Goal: Navigation & Orientation: Find specific page/section

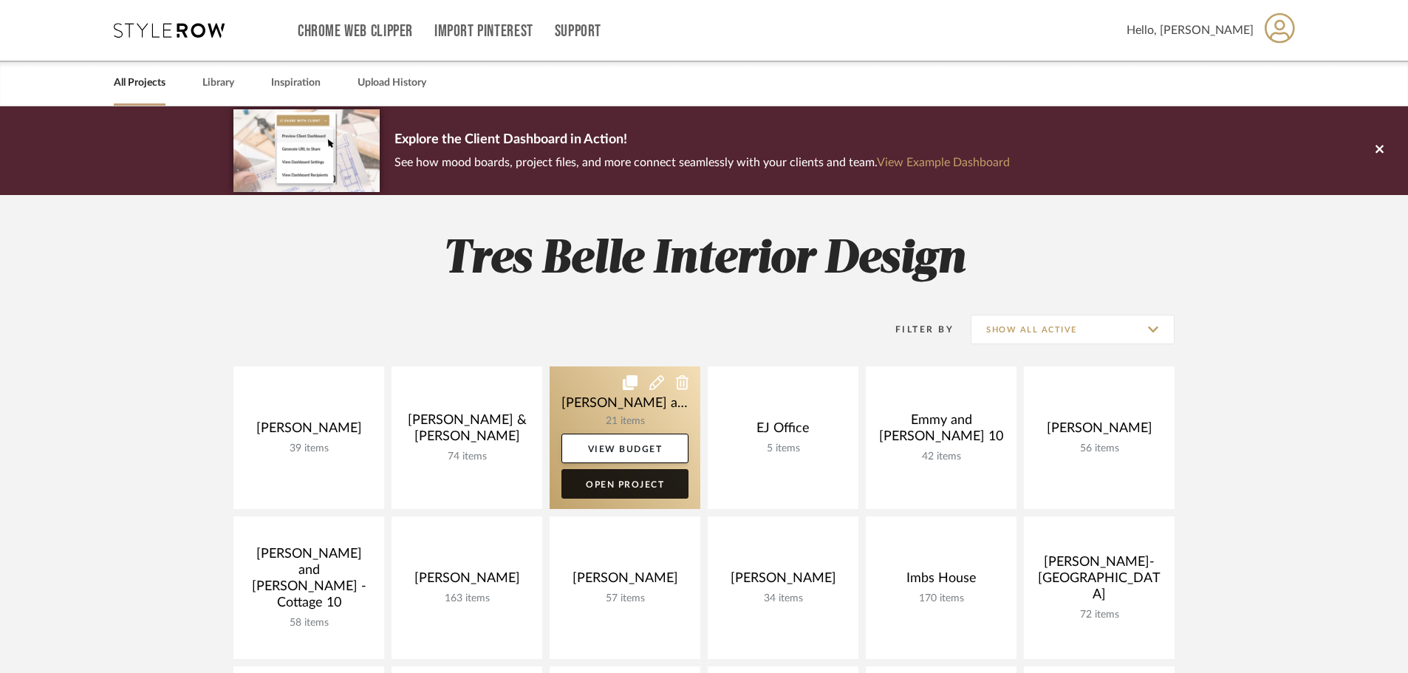
click at [612, 479] on link "Open Project" at bounding box center [624, 484] width 127 height 30
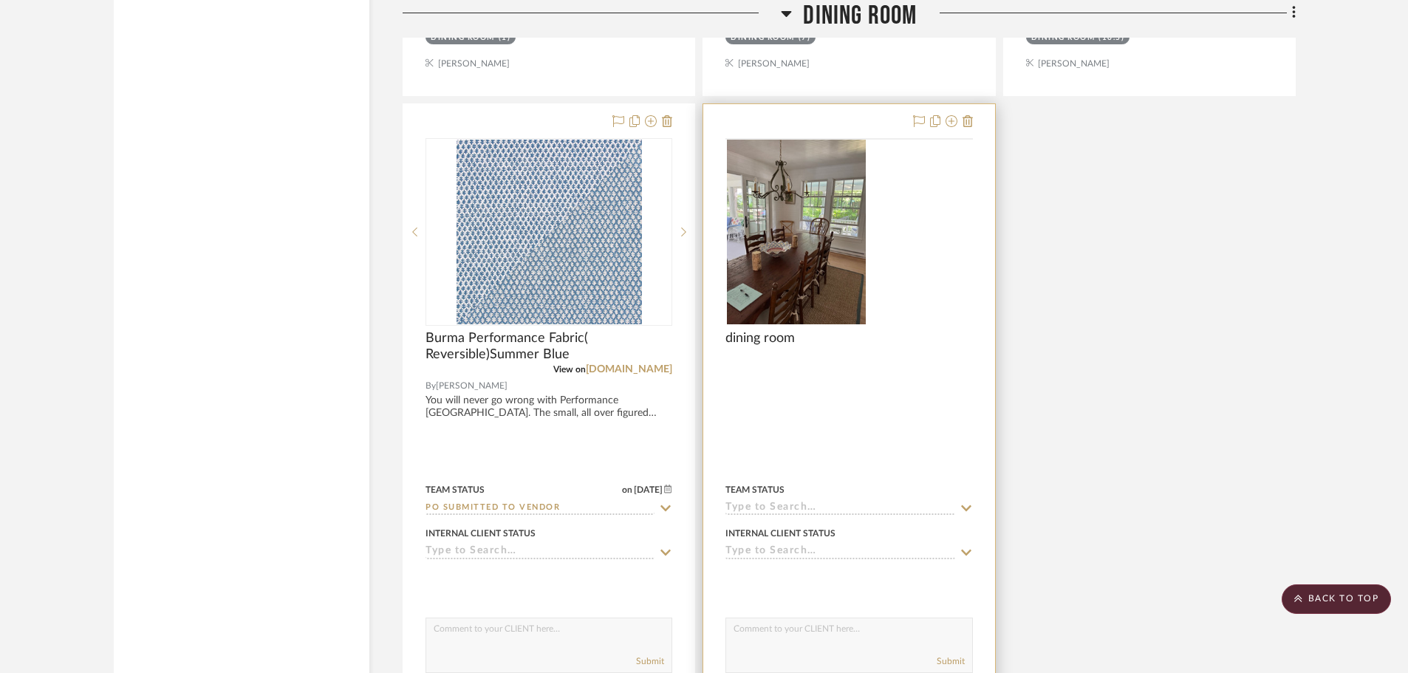
scroll to position [2364, 0]
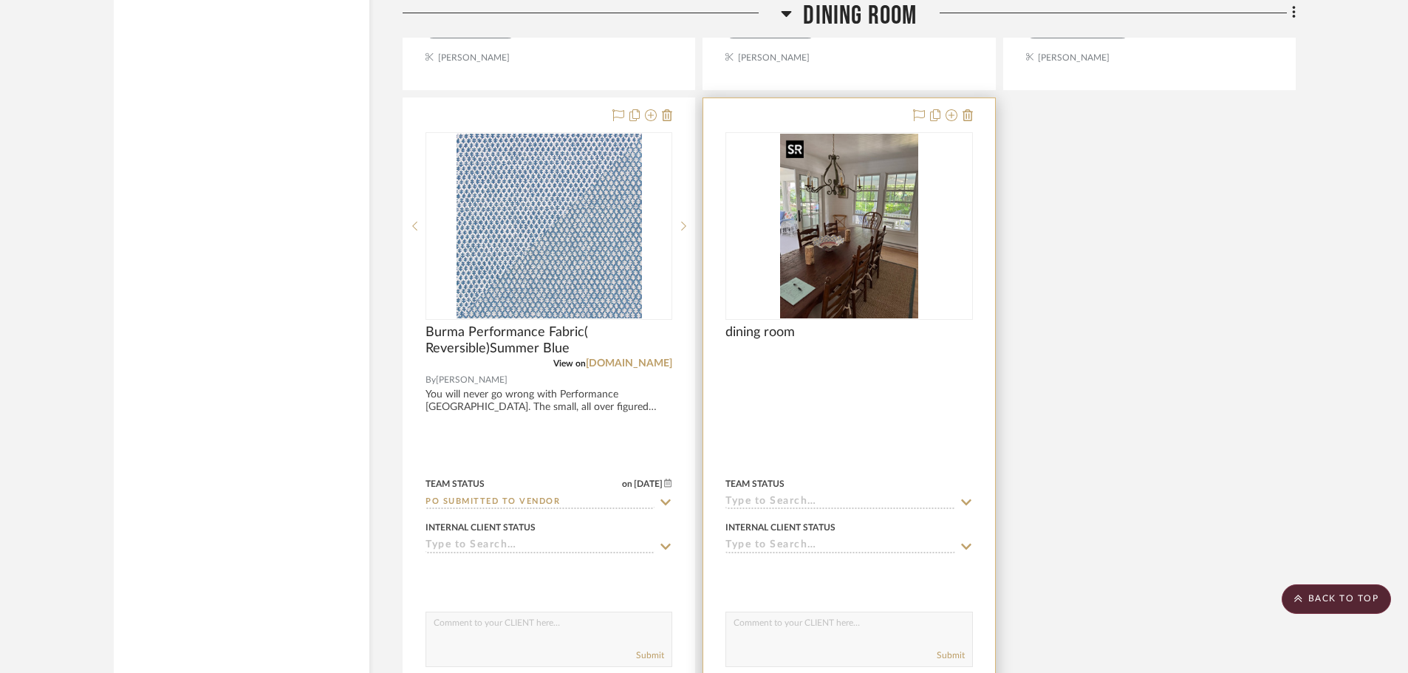
click at [848, 257] on img "0" at bounding box center [849, 226] width 139 height 185
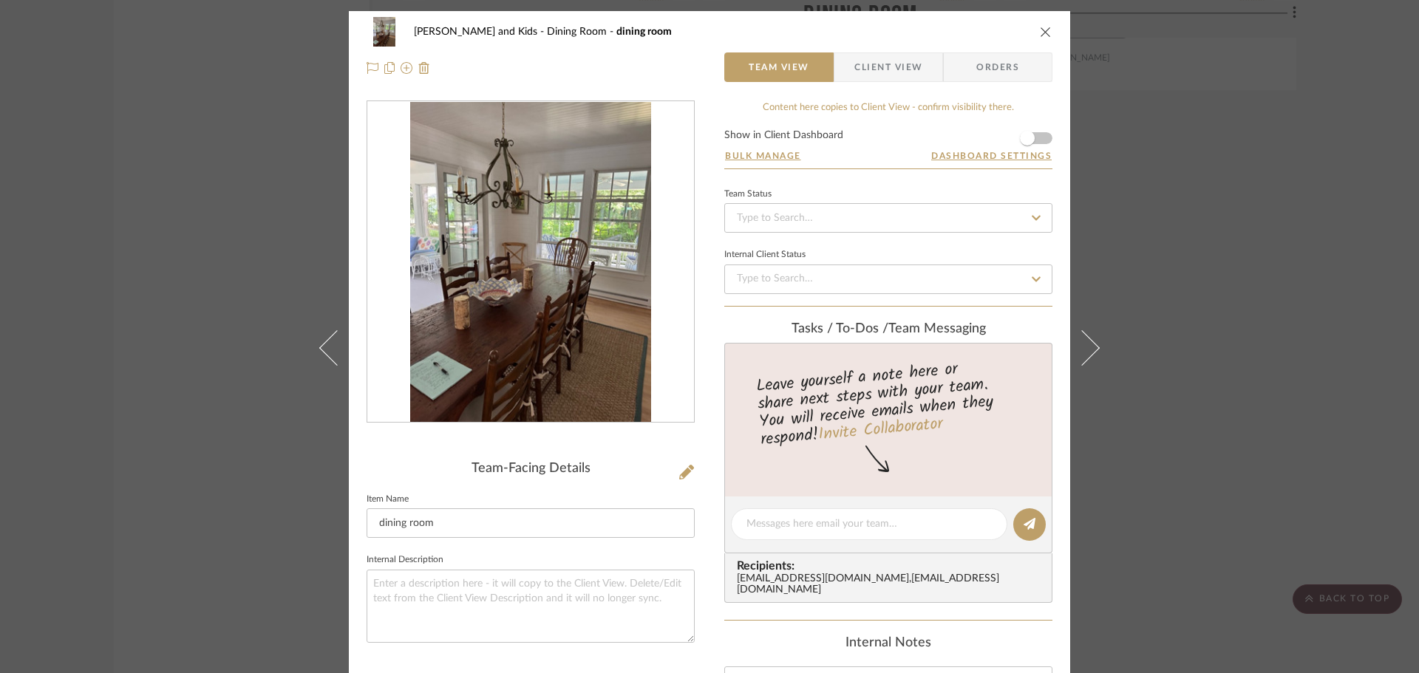
click at [1161, 443] on div "[PERSON_NAME] and Kids Dining Room dining room Team View Client View Orders Tea…" at bounding box center [709, 336] width 1419 height 673
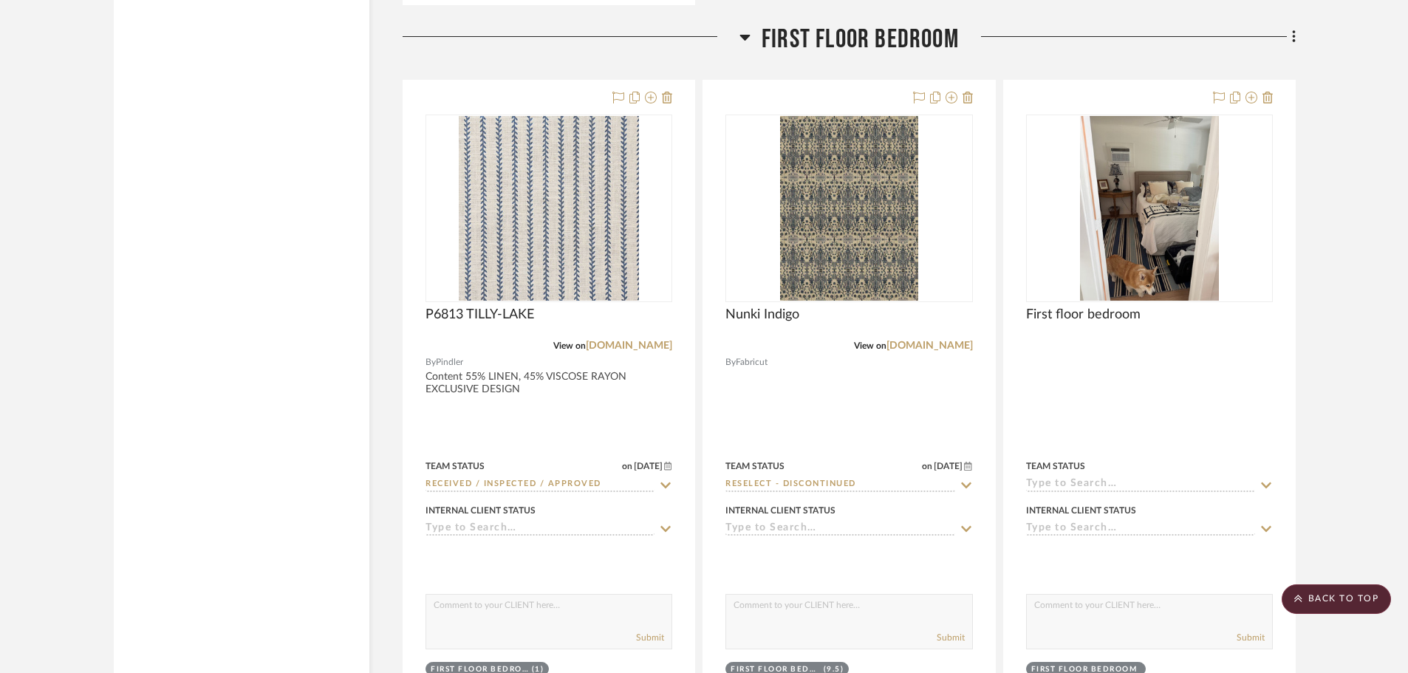
scroll to position [3842, 0]
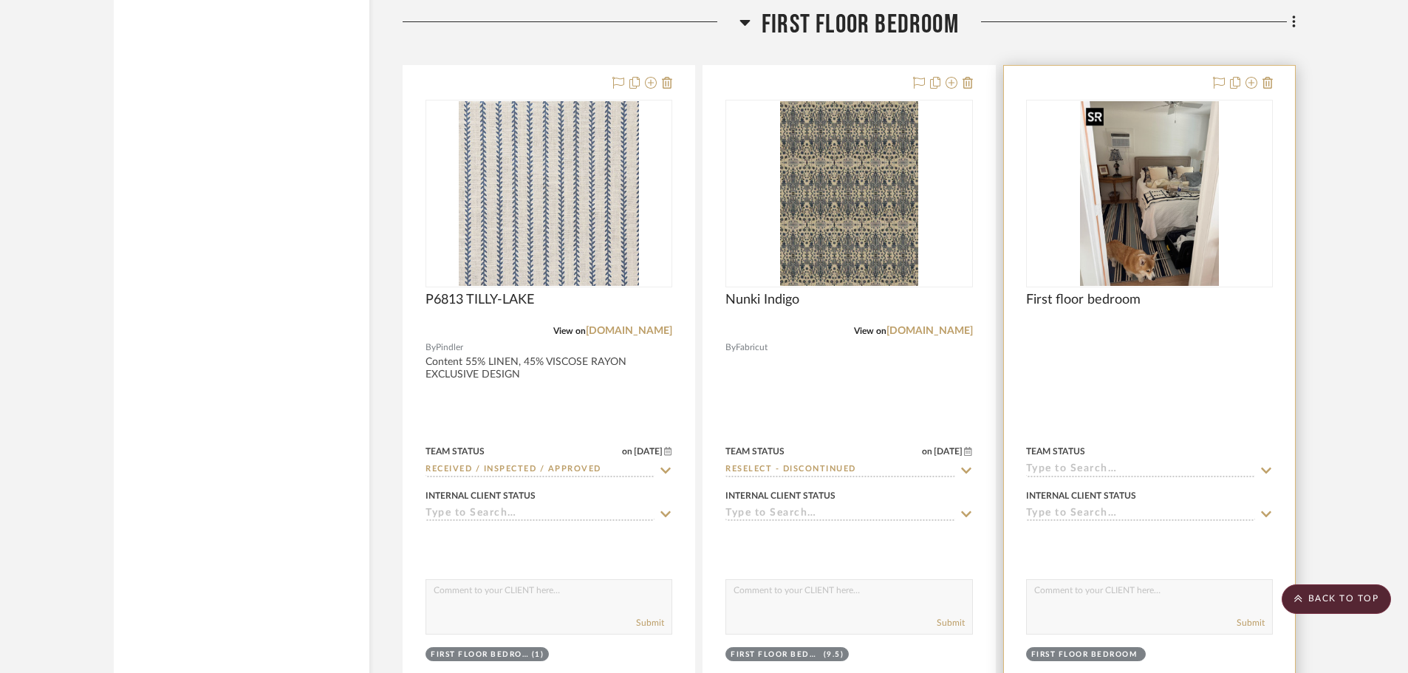
click at [0, 0] on img at bounding box center [0, 0] width 0 height 0
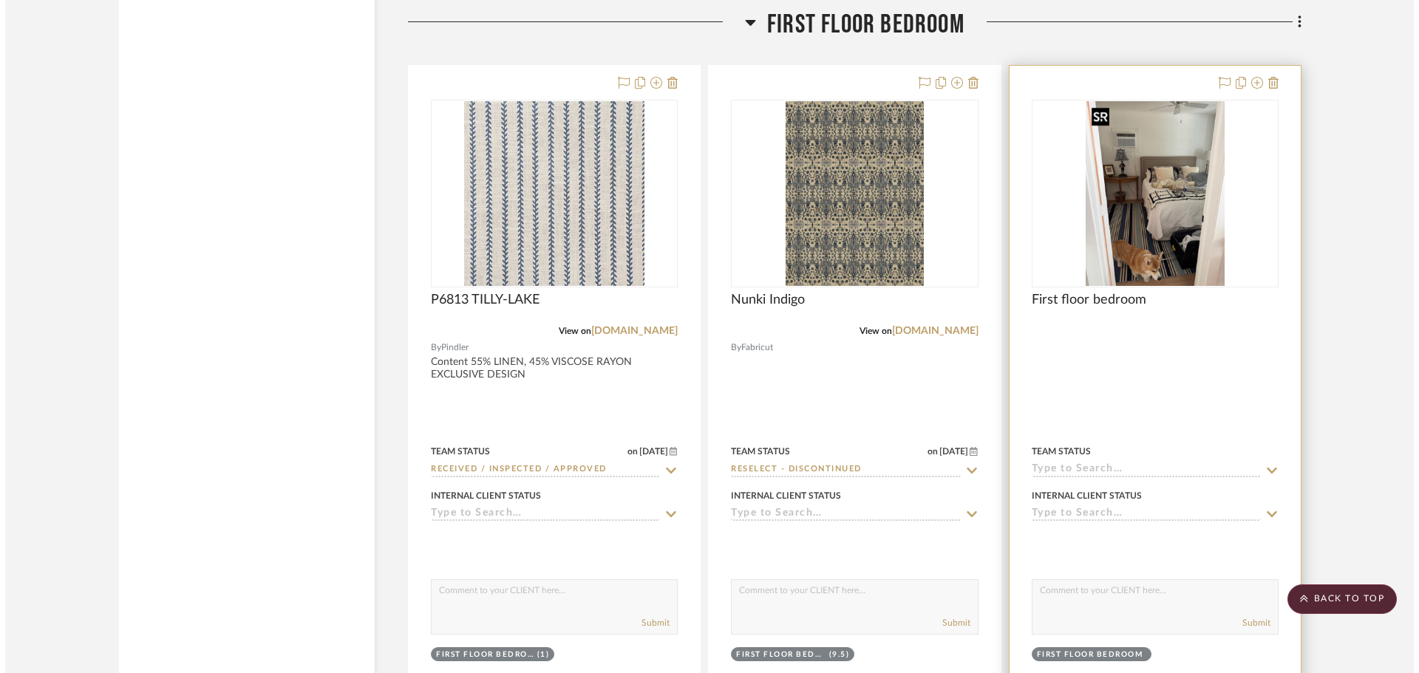
scroll to position [0, 0]
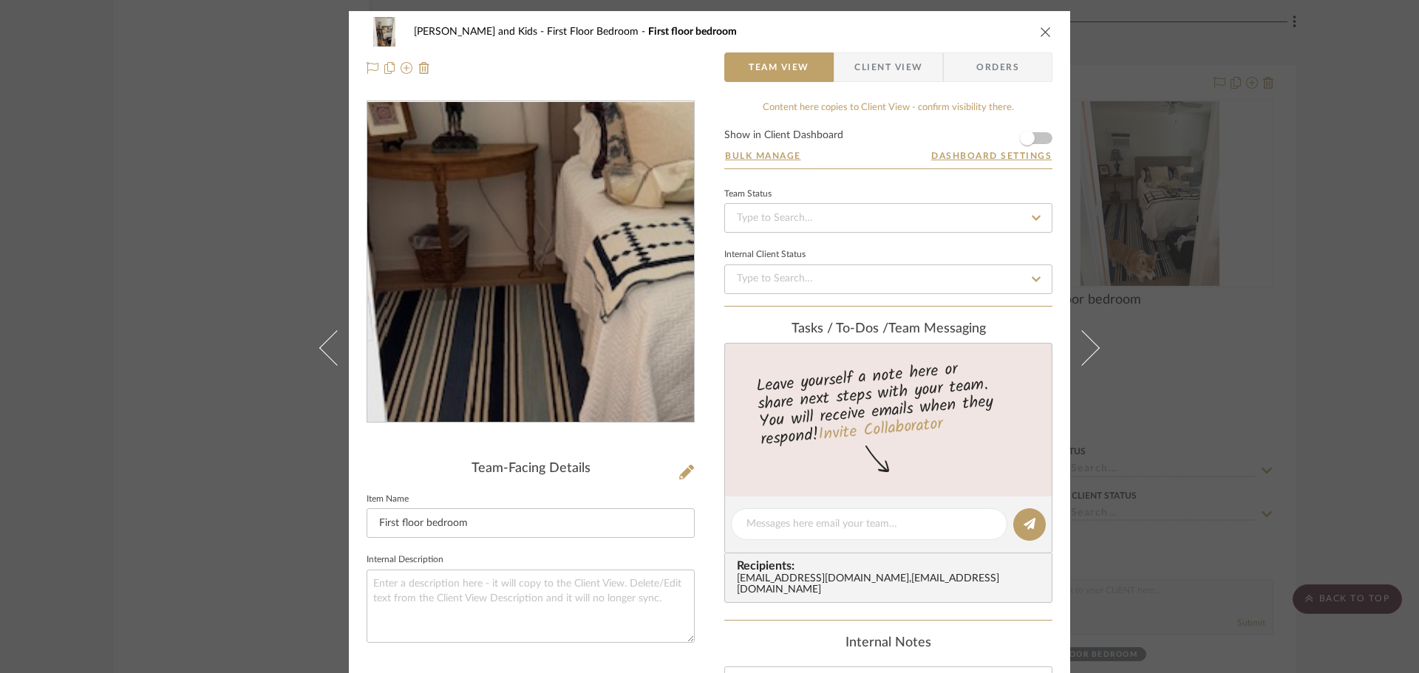
click at [494, 271] on img "0" at bounding box center [530, 262] width 241 height 321
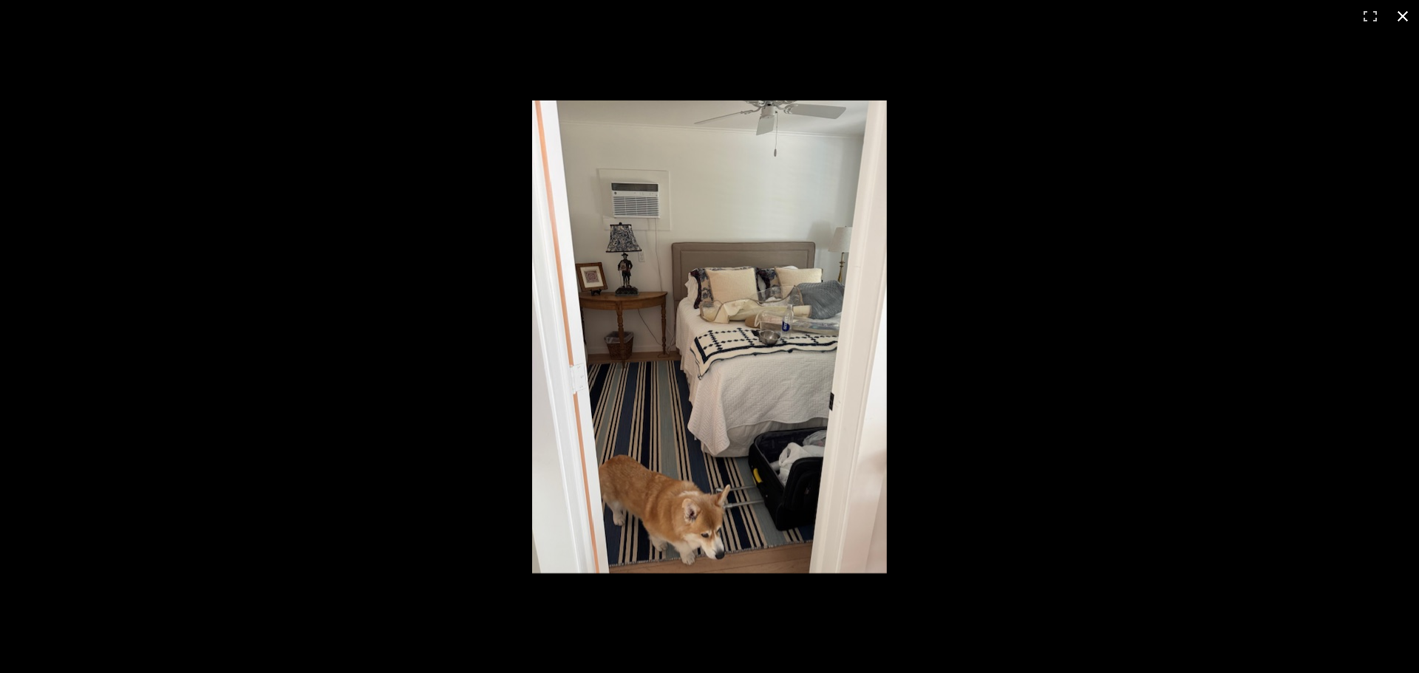
click at [1399, 14] on button at bounding box center [1402, 16] width 33 height 33
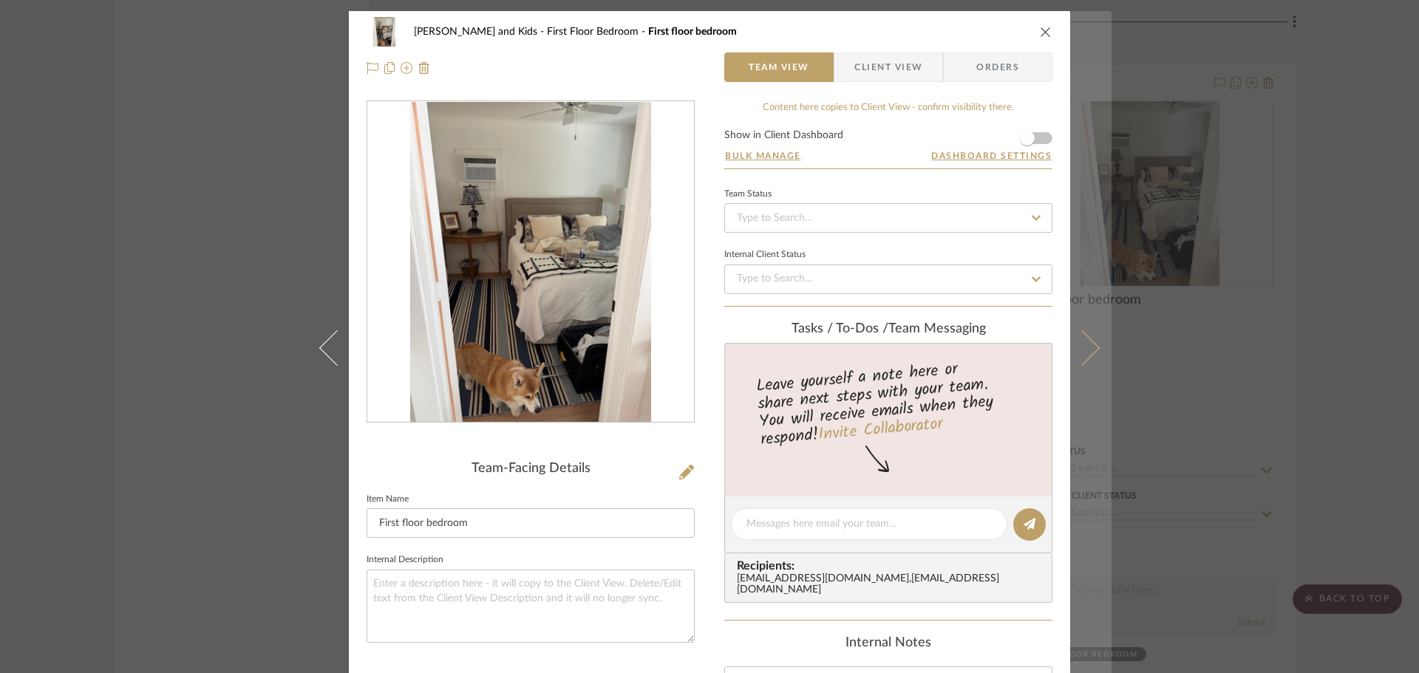
click at [1082, 330] on button at bounding box center [1090, 347] width 41 height 673
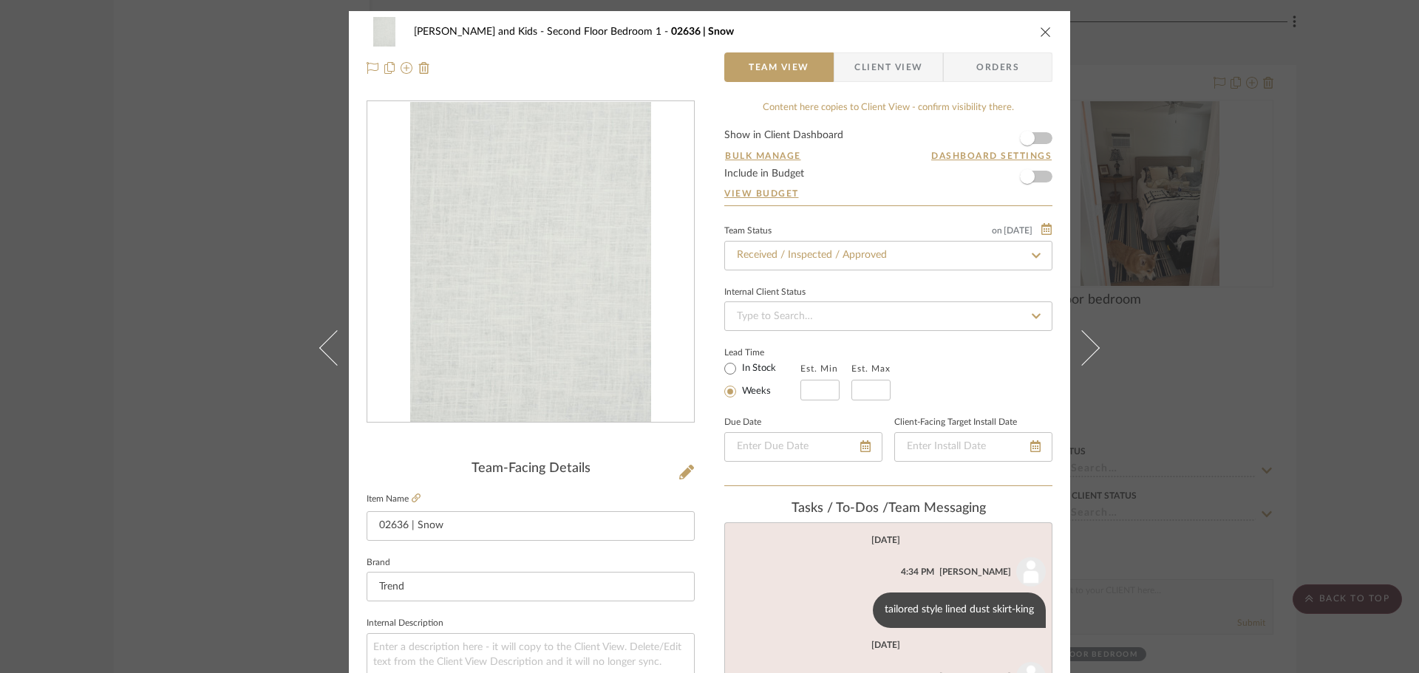
click at [1040, 33] on icon "close" at bounding box center [1046, 32] width 12 height 12
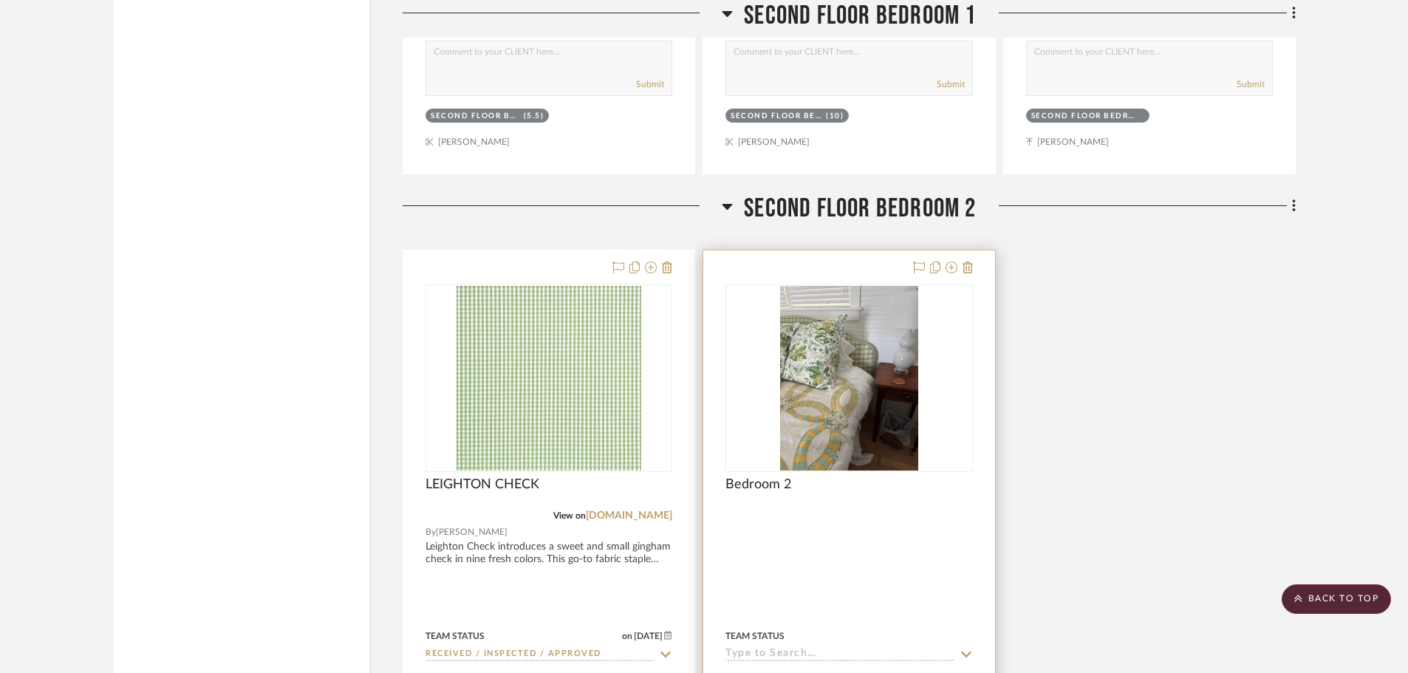
scroll to position [5319, 0]
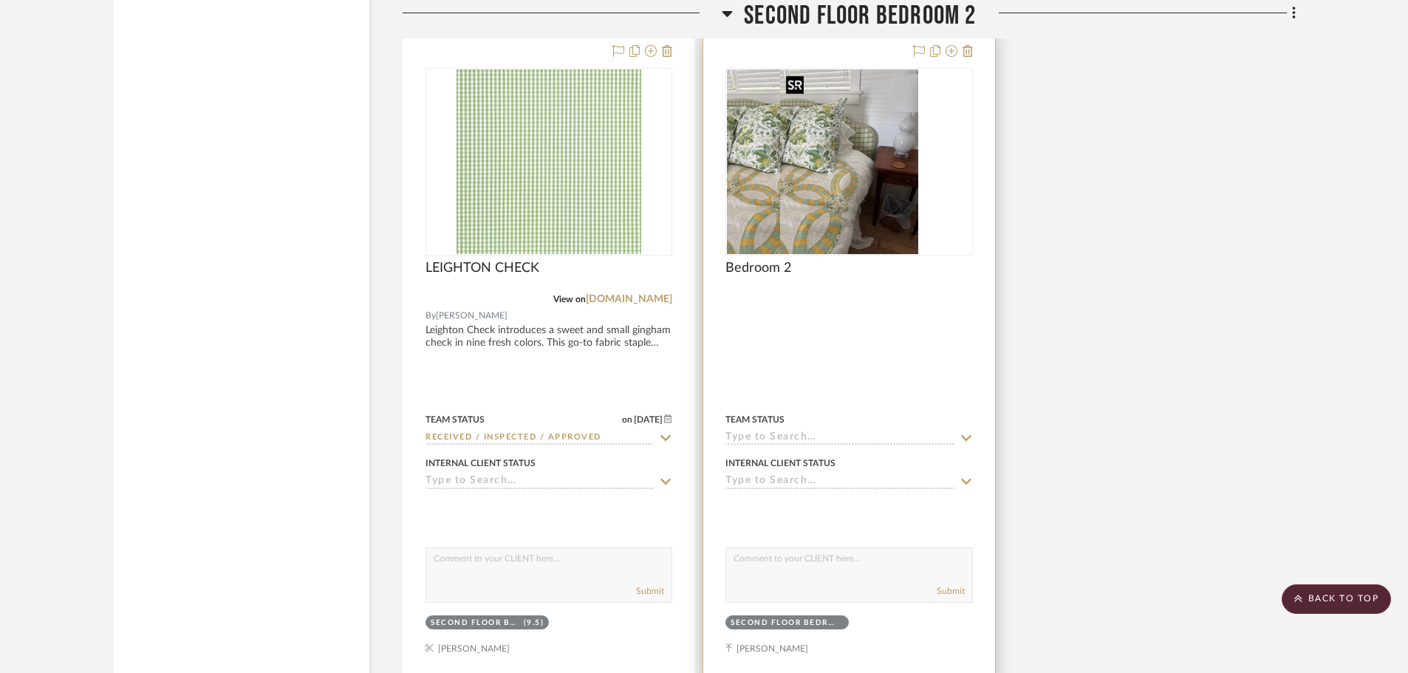
click at [846, 139] on img "0" at bounding box center [796, 161] width 139 height 185
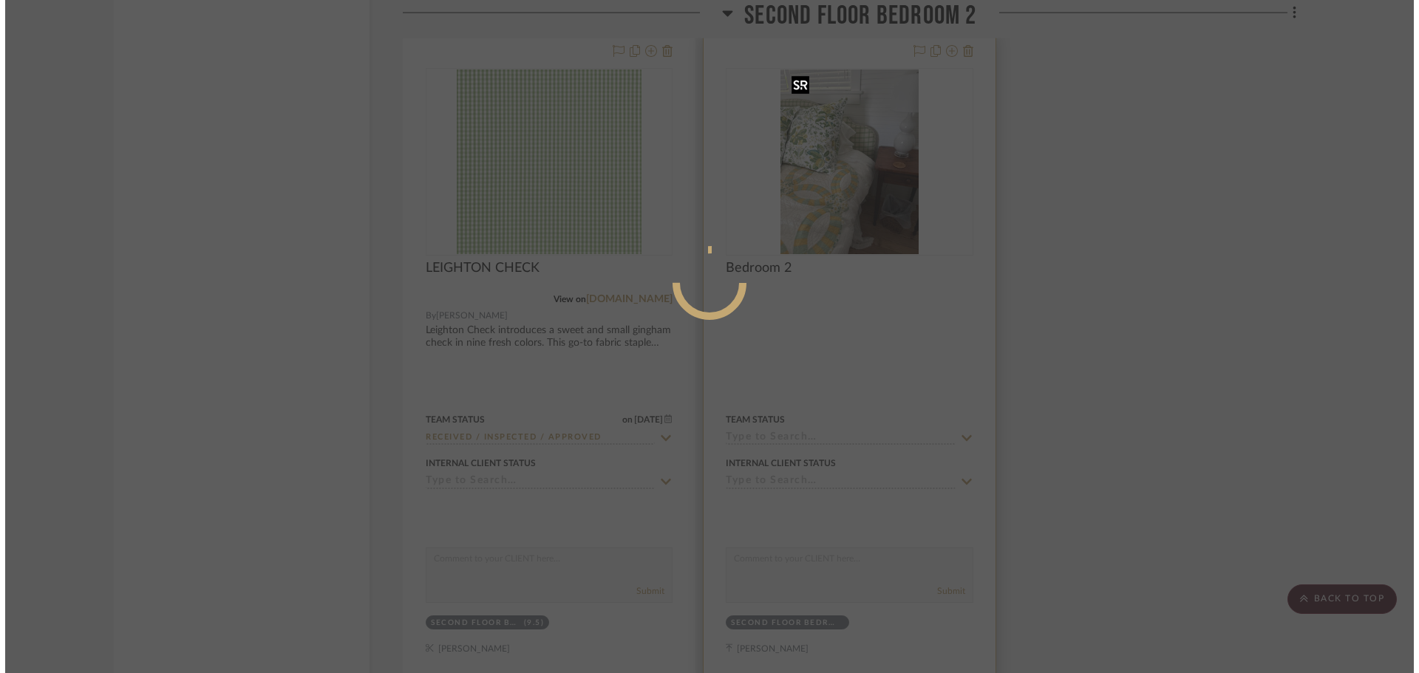
scroll to position [0, 0]
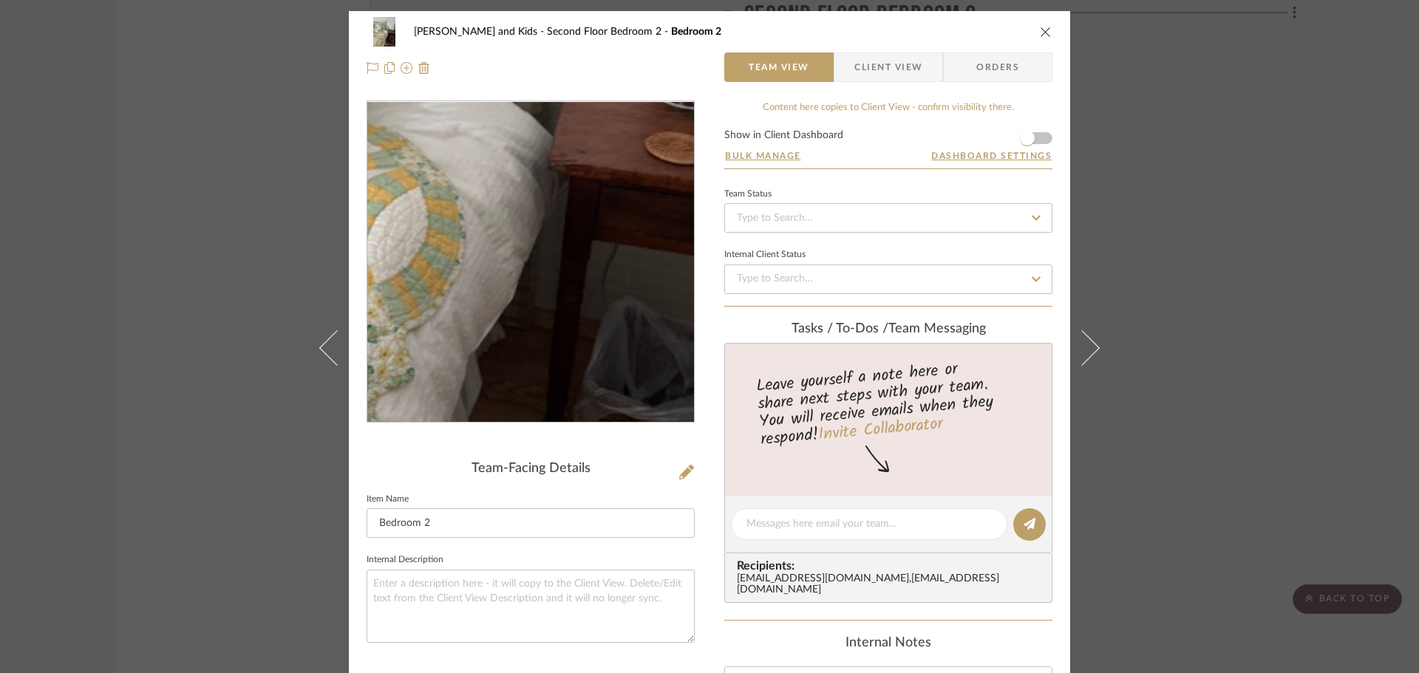
click at [562, 305] on img "0" at bounding box center [530, 262] width 241 height 321
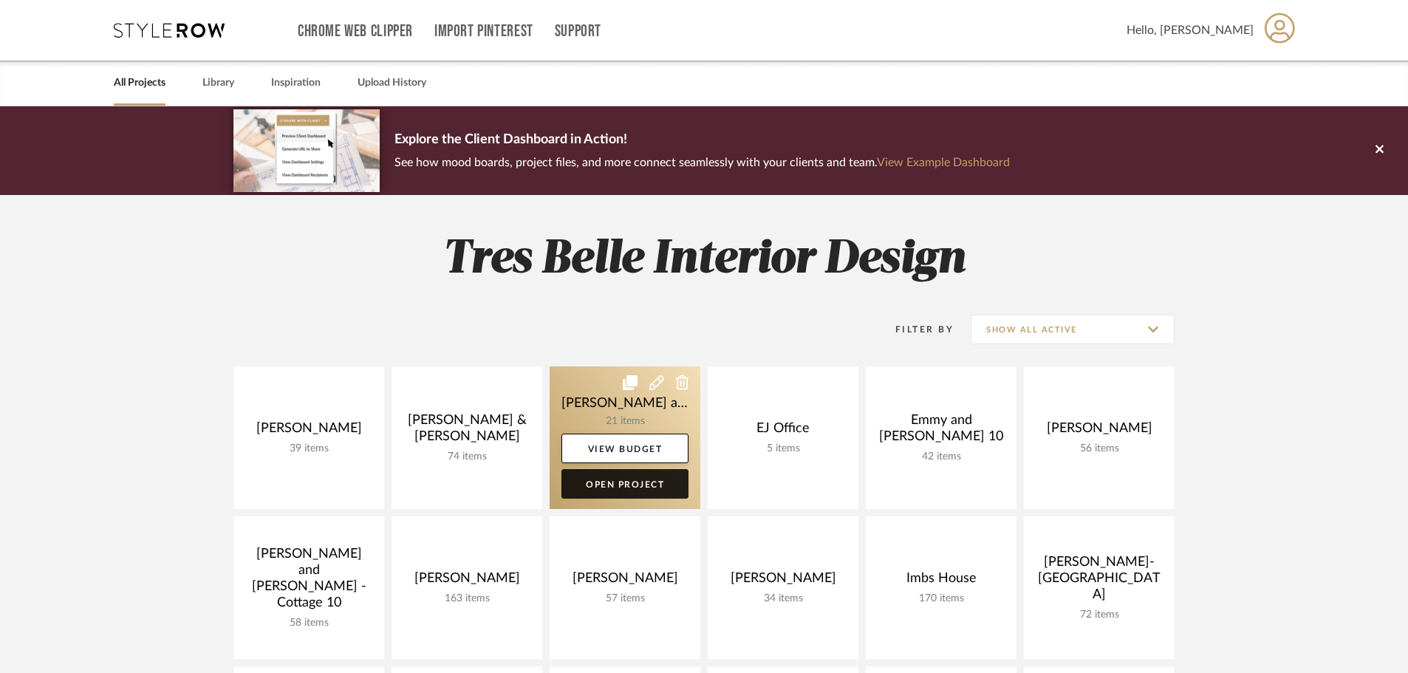
click at [595, 482] on link "Open Project" at bounding box center [624, 484] width 127 height 30
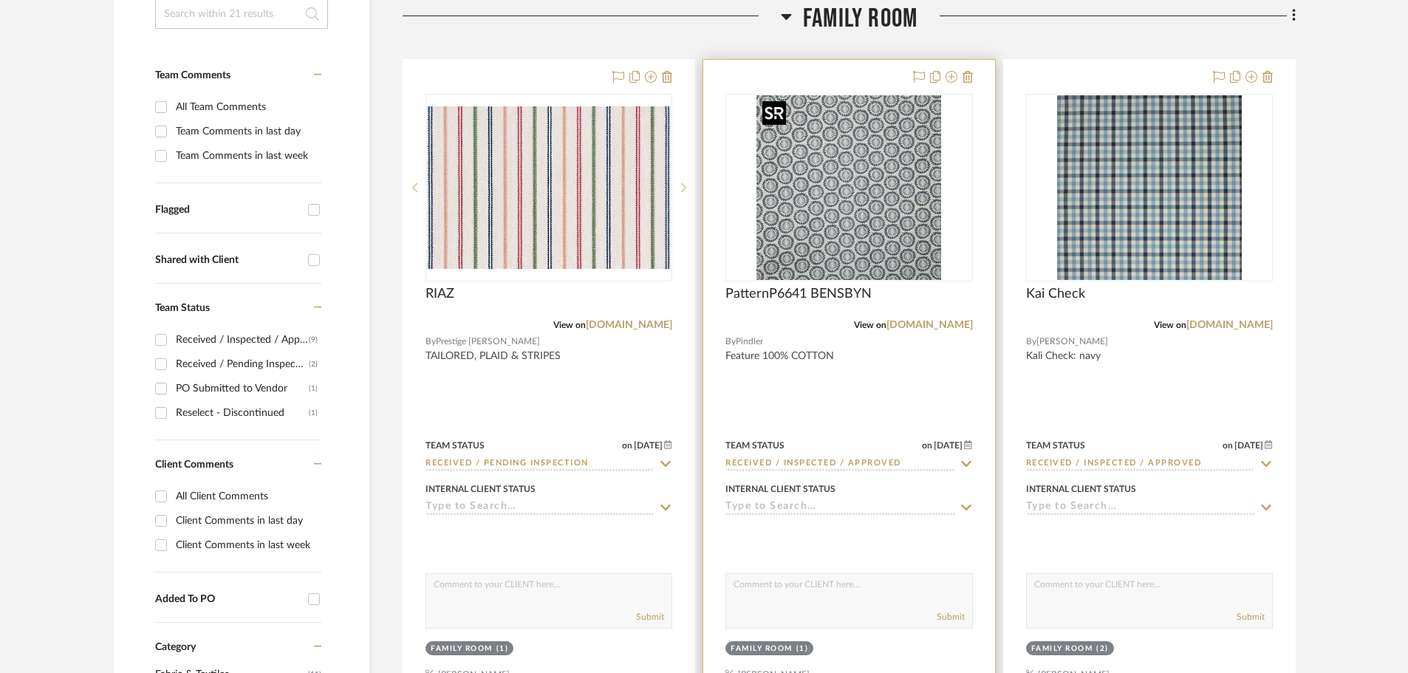
scroll to position [665, 0]
